Goal: Task Accomplishment & Management: Manage account settings

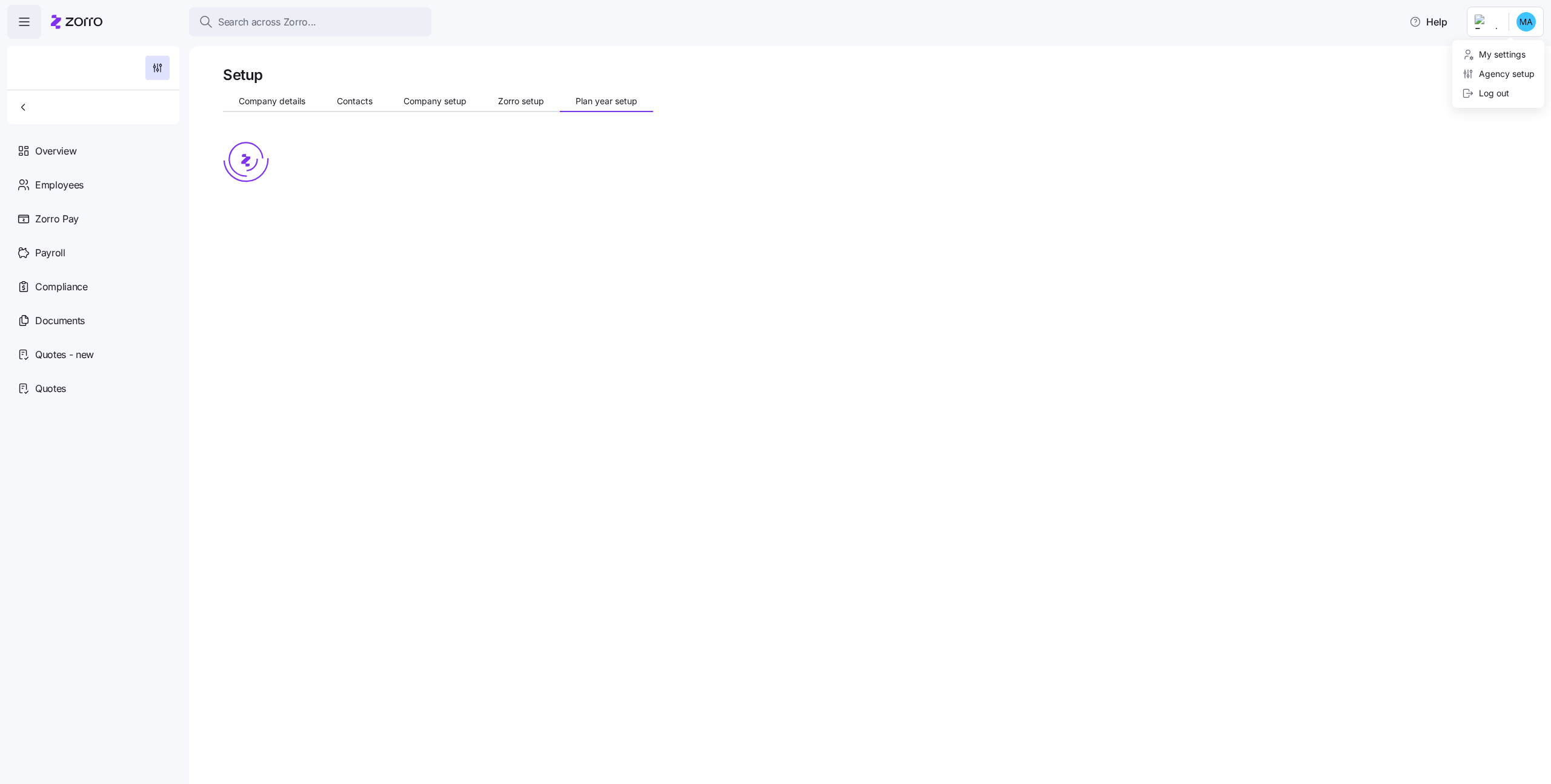
click at [1519, 29] on html "Search across Zorro... Help Overview Employees Zorro Pay Payroll Compliance Doc…" at bounding box center [776, 388] width 1551 height 777
click at [1498, 93] on div "Log out" at bounding box center [1486, 93] width 47 height 13
